Goal: Information Seeking & Learning: Learn about a topic

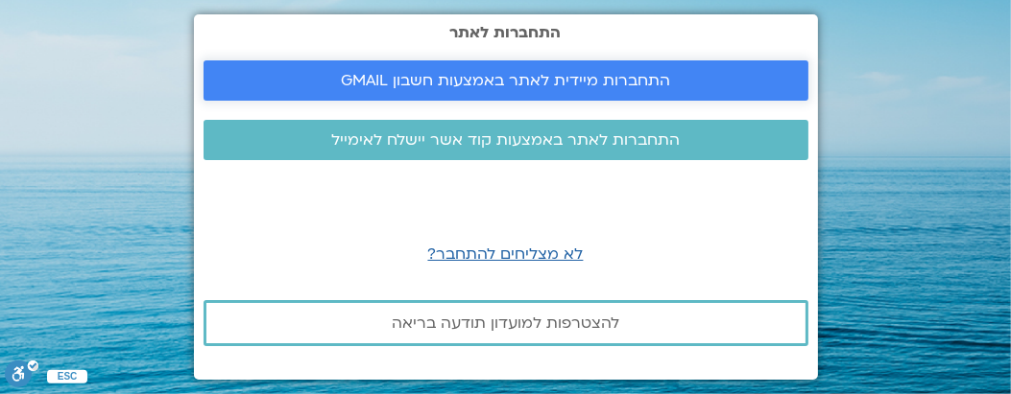
click at [410, 76] on span "התחברות מיידית לאתר באמצעות חשבון GMAIL" at bounding box center [505, 80] width 329 height 17
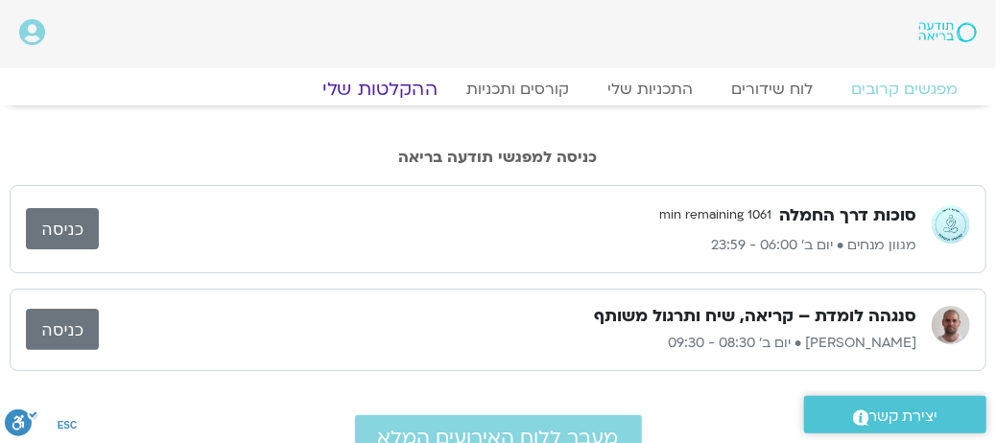
click at [397, 87] on link "ההקלטות שלי" at bounding box center [379, 89] width 161 height 23
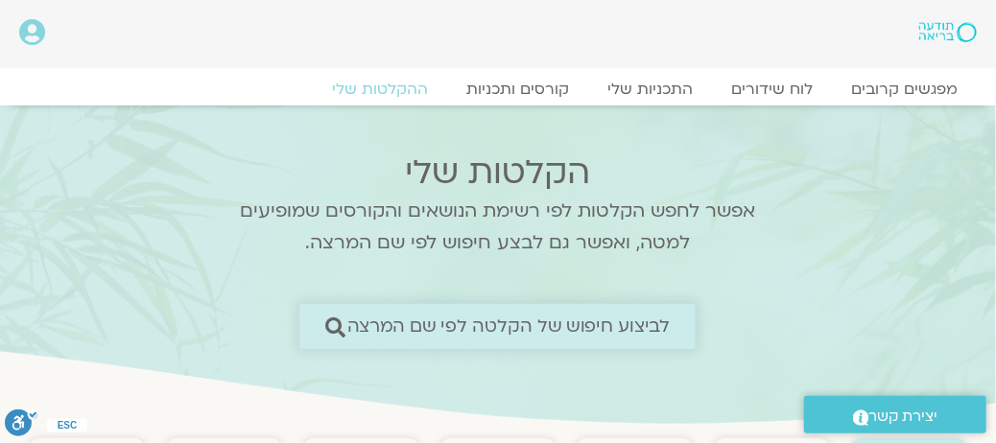
click at [336, 327] on icon at bounding box center [335, 327] width 20 height 20
click at [359, 325] on span "לביצוע חיפוש של הקלטה לפי שם המרצה" at bounding box center [508, 327] width 323 height 20
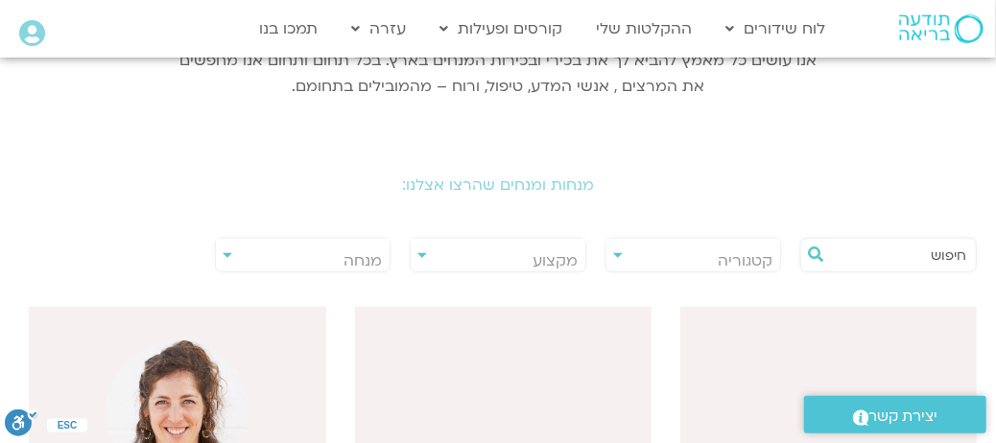
scroll to position [384, 0]
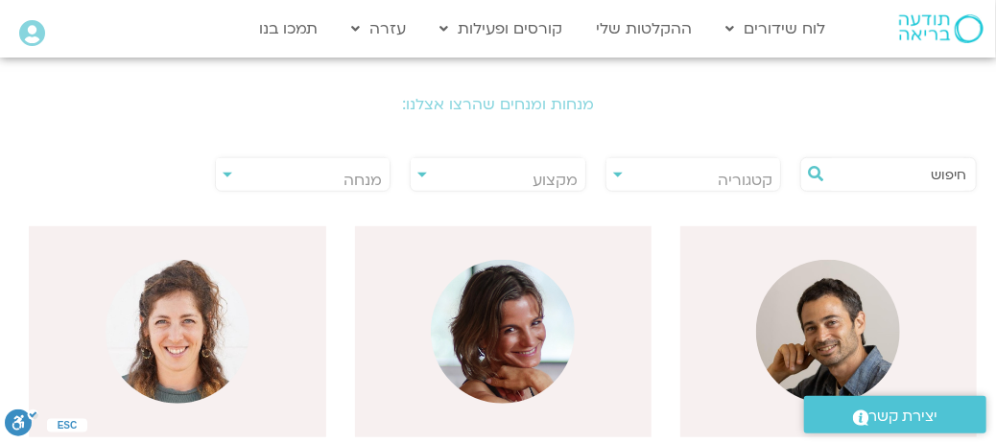
click at [224, 175] on div "**********" at bounding box center [303, 174] width 177 height 35
click at [227, 173] on div "**********" at bounding box center [303, 174] width 177 height 35
click at [813, 173] on icon at bounding box center [815, 173] width 15 height 15
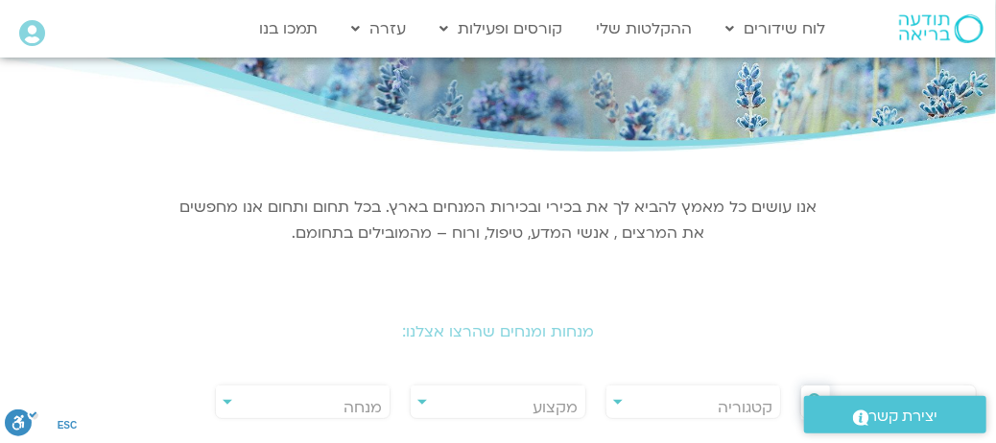
scroll to position [0, 0]
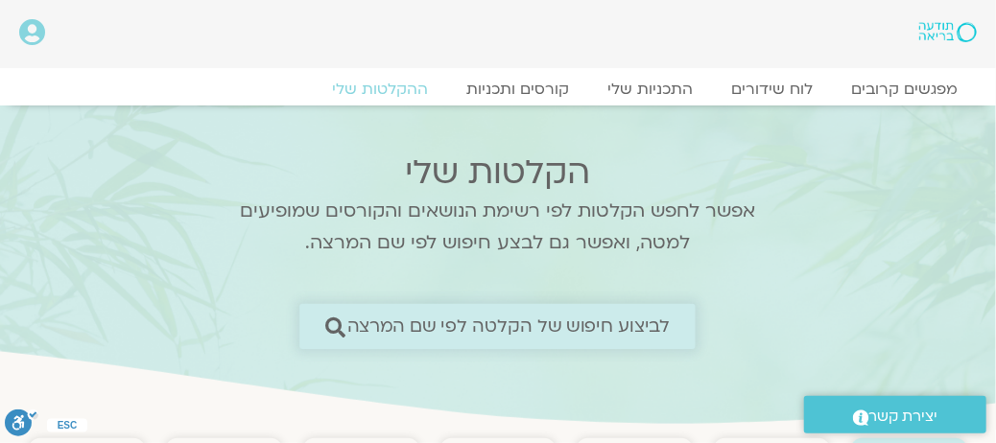
click at [408, 326] on span "לביצוע חיפוש של הקלטה לפי שם המרצה" at bounding box center [508, 327] width 323 height 20
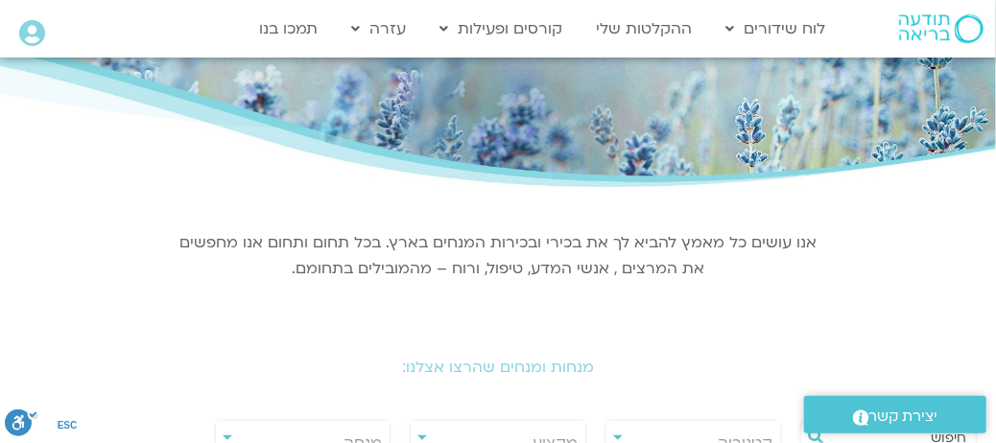
scroll to position [384, 0]
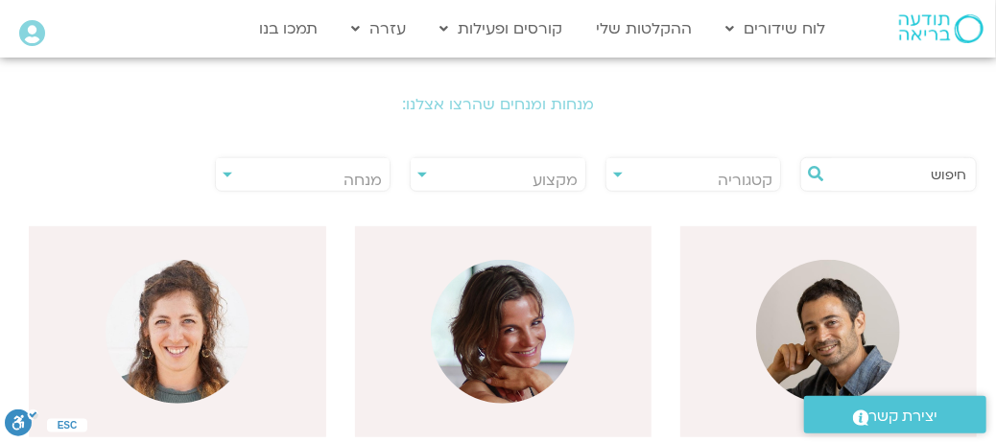
click at [228, 179] on span "מנחה" at bounding box center [303, 180] width 175 height 44
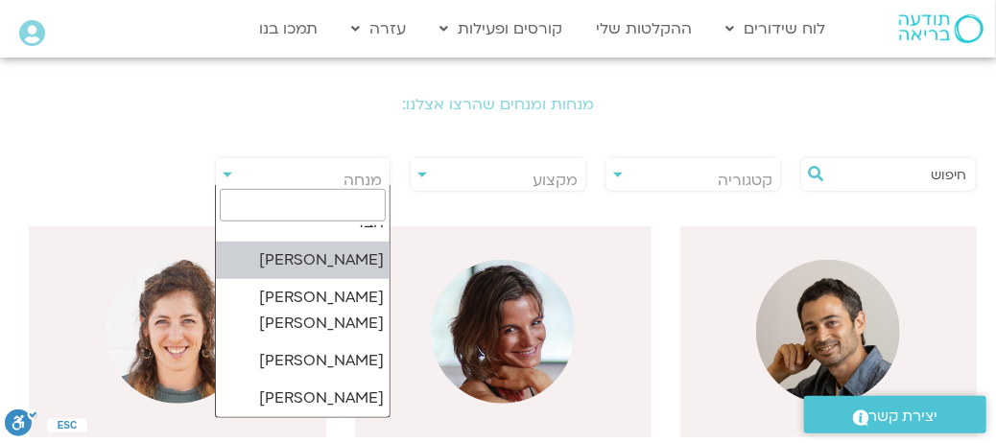
scroll to position [1056, 0]
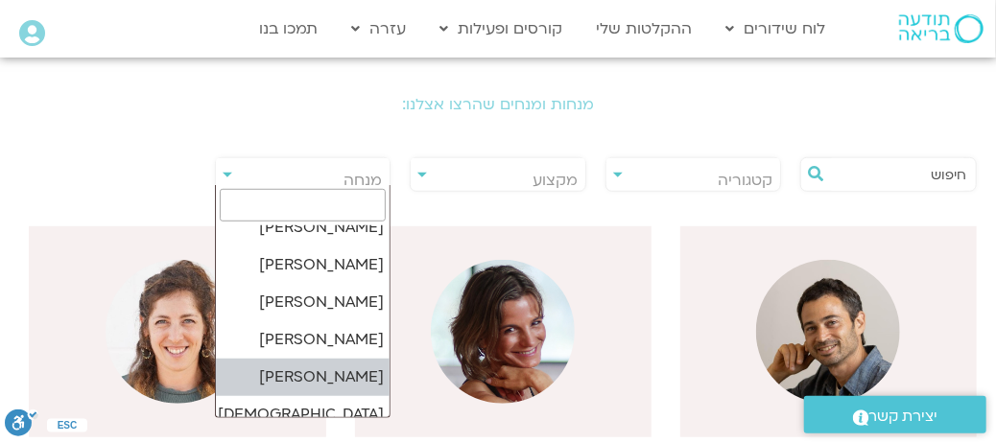
select select "******"
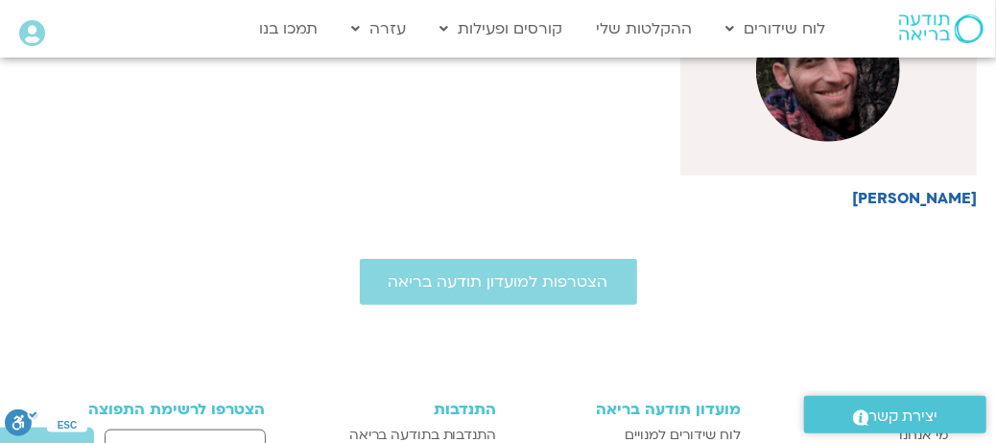
scroll to position [672, 0]
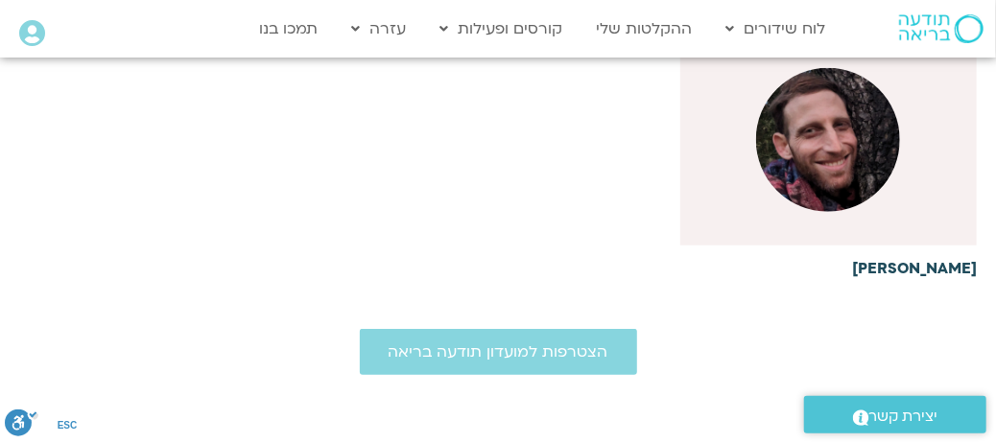
click at [859, 132] on img at bounding box center [828, 140] width 144 height 144
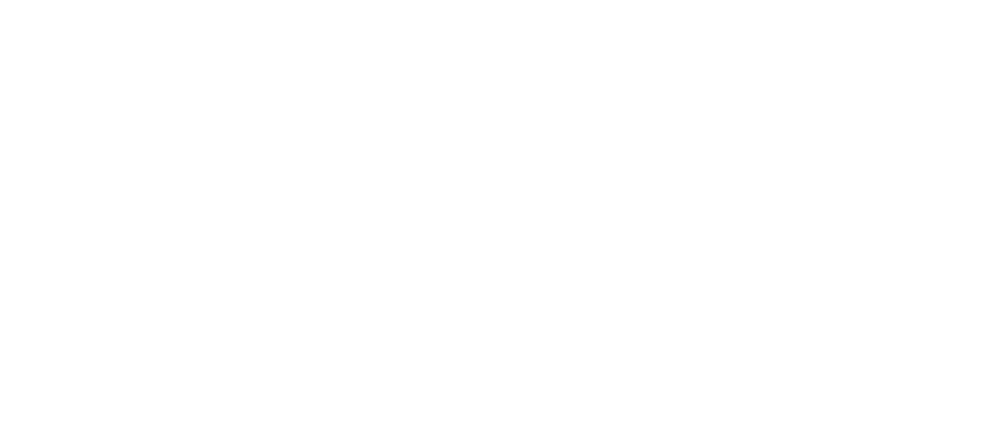
scroll to position [576, 0]
select select "******"
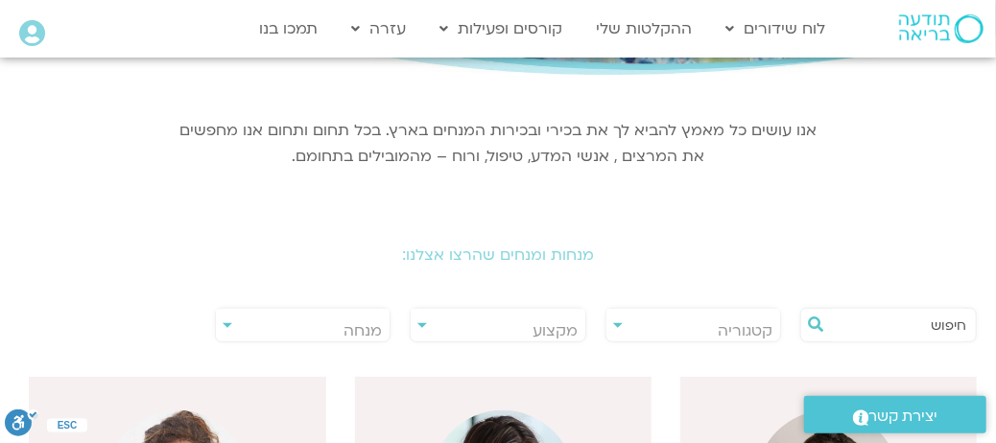
scroll to position [0, 0]
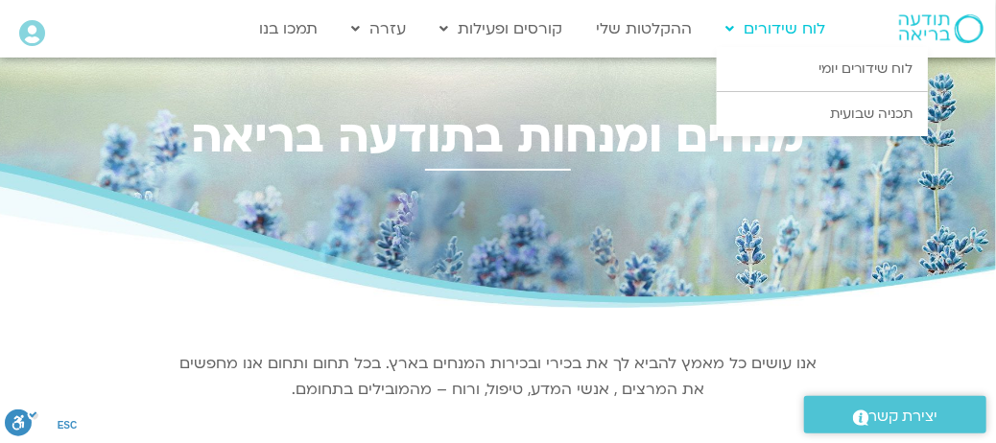
click at [790, 33] on link "לוח שידורים" at bounding box center [776, 29] width 119 height 36
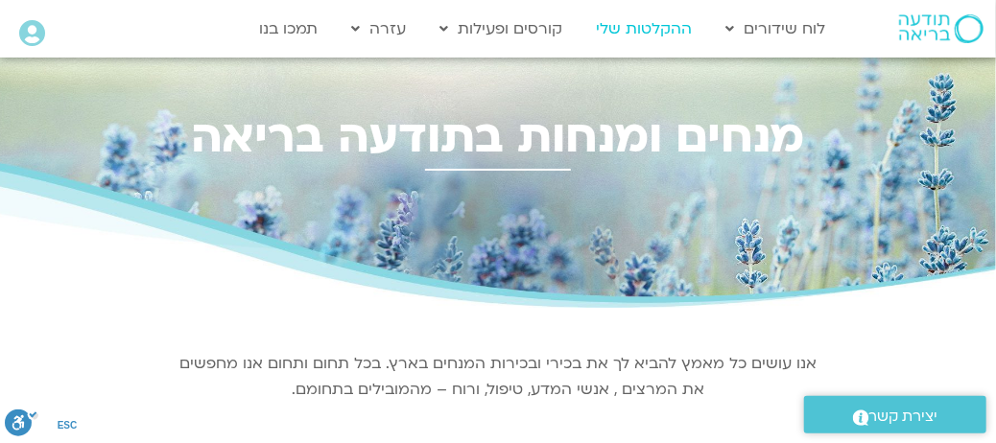
click at [628, 36] on link "ההקלטות שלי" at bounding box center [644, 29] width 115 height 36
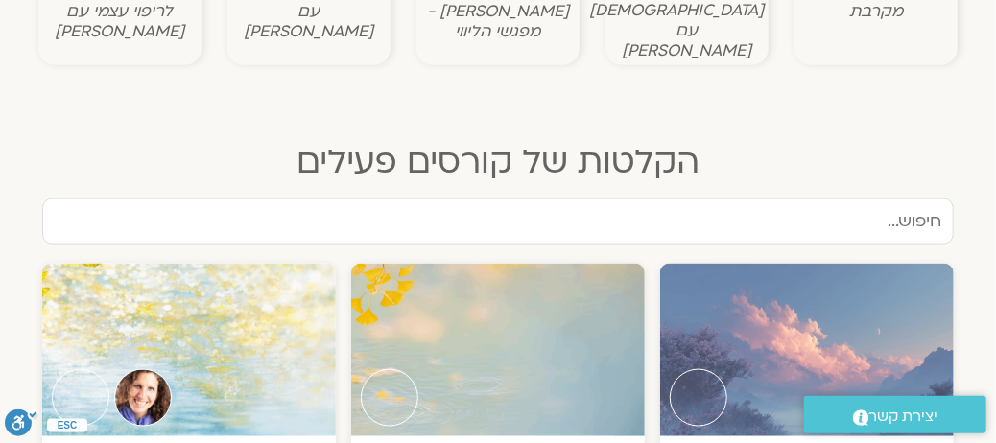
scroll to position [1056, 0]
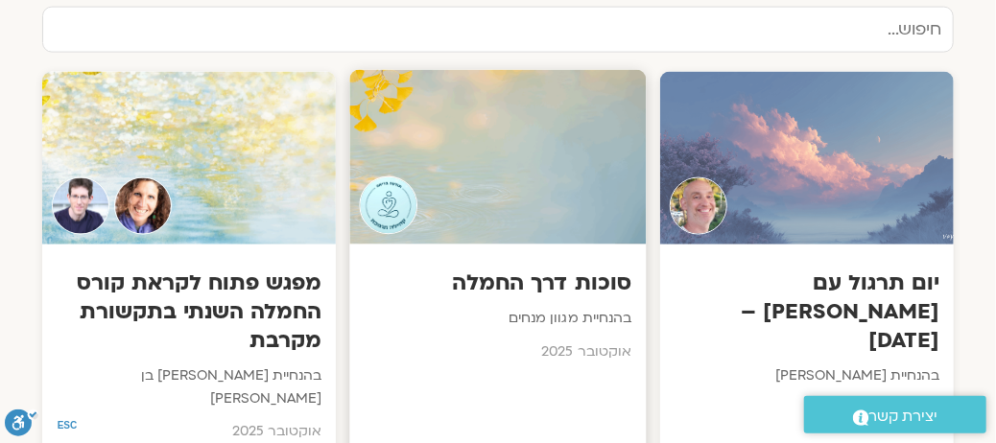
click at [514, 269] on h3 "סוכות דרך החמלה" at bounding box center [499, 284] width 268 height 30
